Goal: Task Accomplishment & Management: Manage account settings

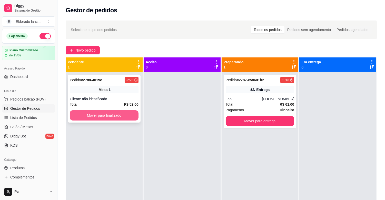
click at [126, 113] on button "Mover para finalizado" at bounding box center [104, 115] width 69 height 10
click at [129, 114] on button "Mover para finalizado" at bounding box center [104, 115] width 69 height 10
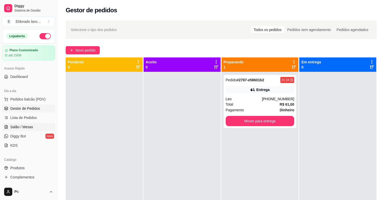
click at [21, 124] on span "Salão / Mesas" at bounding box center [21, 126] width 23 height 5
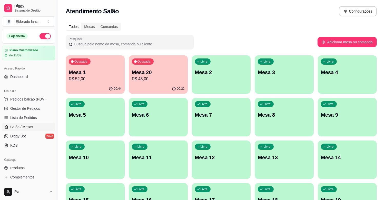
click at [85, 74] on p "Mesa 1" at bounding box center [95, 72] width 53 height 7
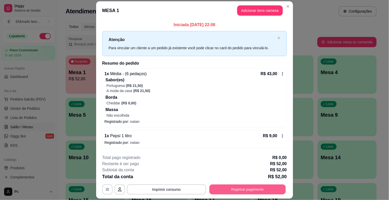
click at [217, 193] on button "Registrar pagamento" at bounding box center [247, 189] width 76 height 10
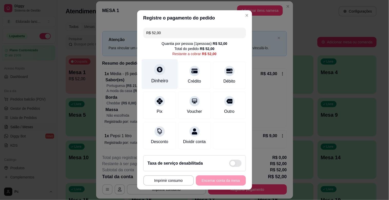
click at [162, 77] on div "Dinheiro" at bounding box center [159, 80] width 17 height 7
click at [213, 122] on div at bounding box center [229, 135] width 33 height 27
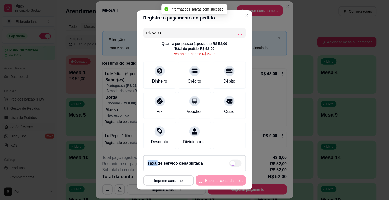
type input "R$ 0,00"
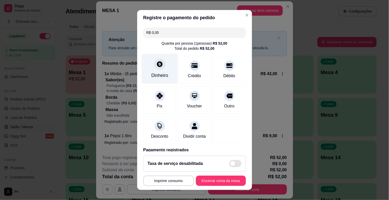
click at [145, 68] on div "Dinheiro" at bounding box center [160, 69] width 36 height 30
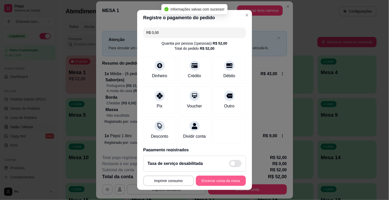
click at [207, 183] on button "Encerrar conta da mesa" at bounding box center [221, 181] width 50 height 10
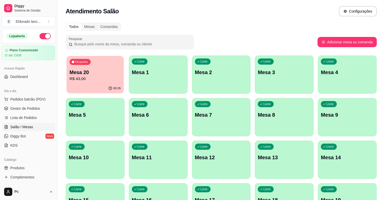
click at [77, 73] on p "Mesa 20" at bounding box center [94, 72] width 51 height 7
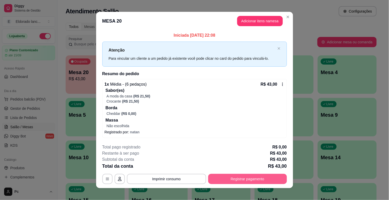
click at [250, 184] on button "Registrar pagamento" at bounding box center [247, 179] width 79 height 10
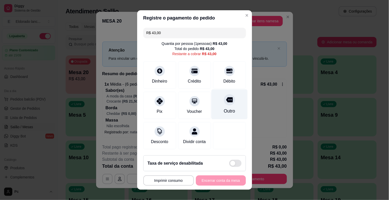
click at [224, 101] on div at bounding box center [229, 99] width 11 height 11
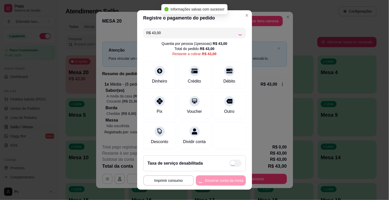
type input "R$ 0,00"
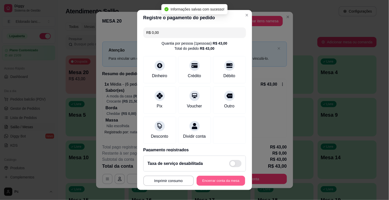
click at [221, 180] on button "Encerrar conta da mesa" at bounding box center [221, 181] width 48 height 10
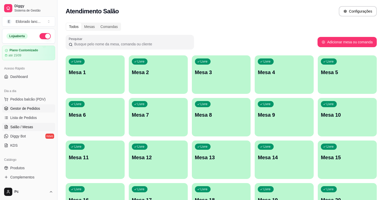
click at [32, 105] on link "Gestor de Pedidos" at bounding box center [28, 108] width 53 height 8
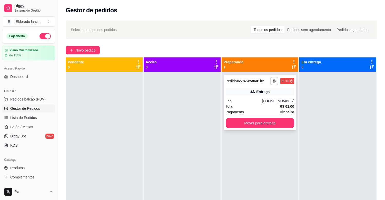
click at [273, 94] on div "Entrega" at bounding box center [260, 91] width 69 height 7
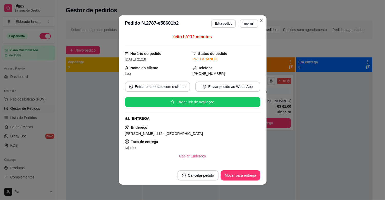
drag, startPoint x: 317, startPoint y: 103, endPoint x: 311, endPoint y: 108, distance: 8.0
click at [313, 106] on div at bounding box center [334, 172] width 76 height 200
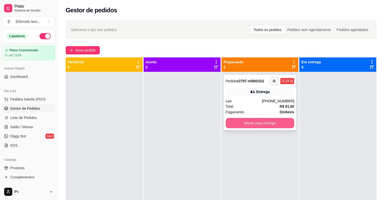
click at [283, 123] on button "Mover para entrega" at bounding box center [260, 123] width 69 height 10
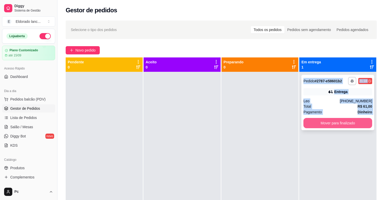
click at [321, 123] on button "Mover para finalizado" at bounding box center [337, 123] width 69 height 10
click at [321, 123] on div "Mover para finalizado" at bounding box center [337, 123] width 69 height 10
